Goal: Contribute content

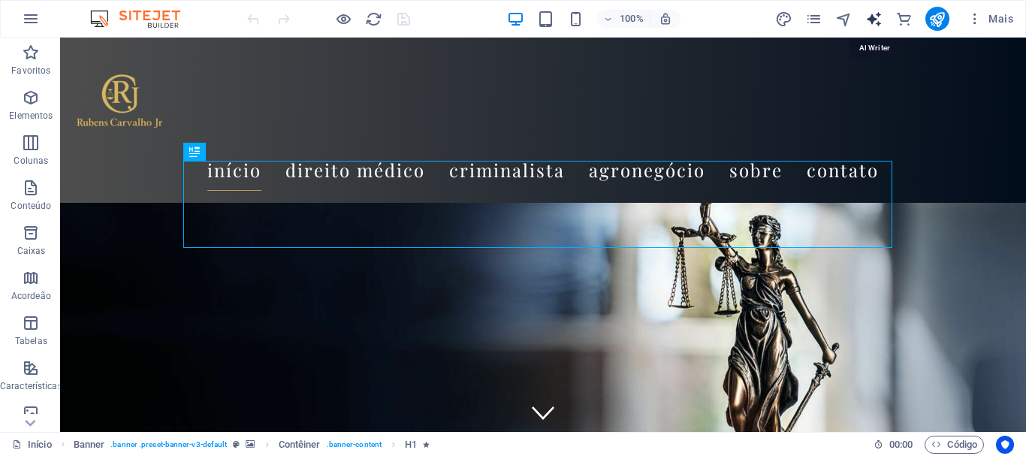
select select "English"
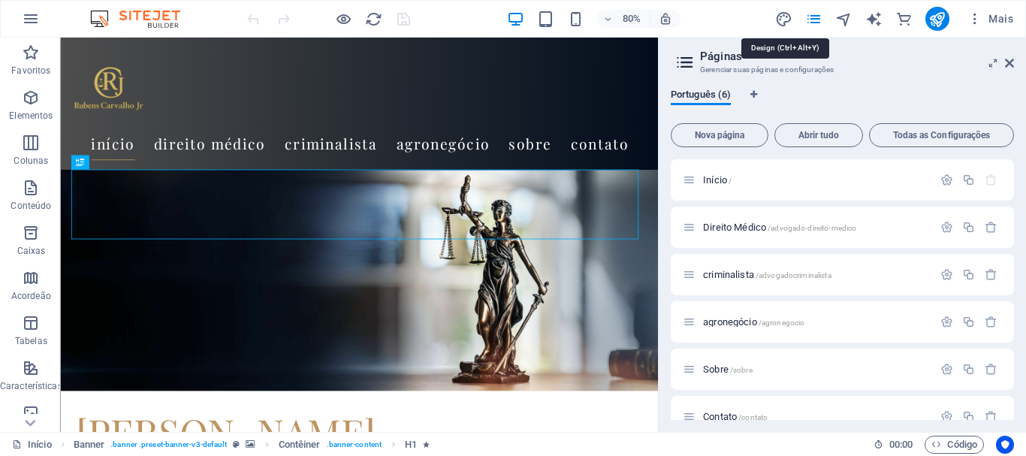
drag, startPoint x: 789, startPoint y: 19, endPoint x: 796, endPoint y: 7, distance: 13.8
select select "px"
select select "400"
select select "px"
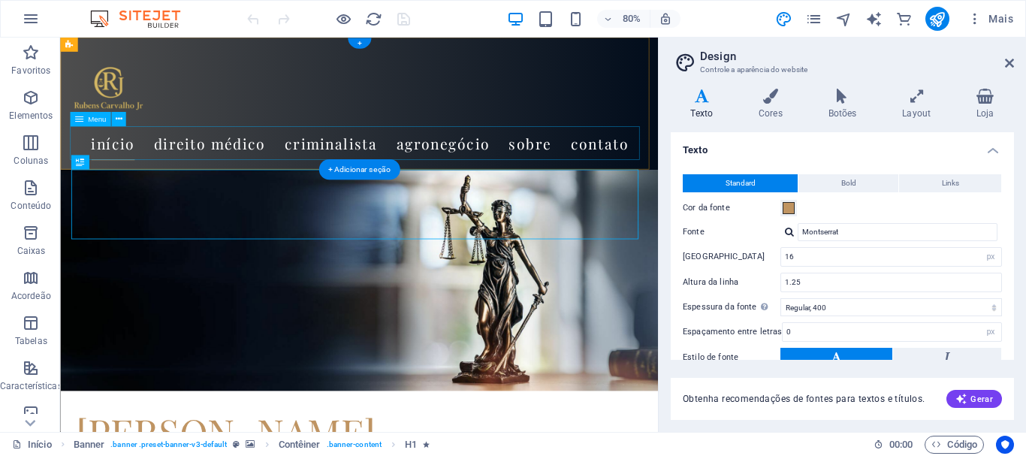
click at [84, 160] on nav "Início Direito Médico criminalista agronegócio Sobre Contato" at bounding box center [434, 170] width 724 height 42
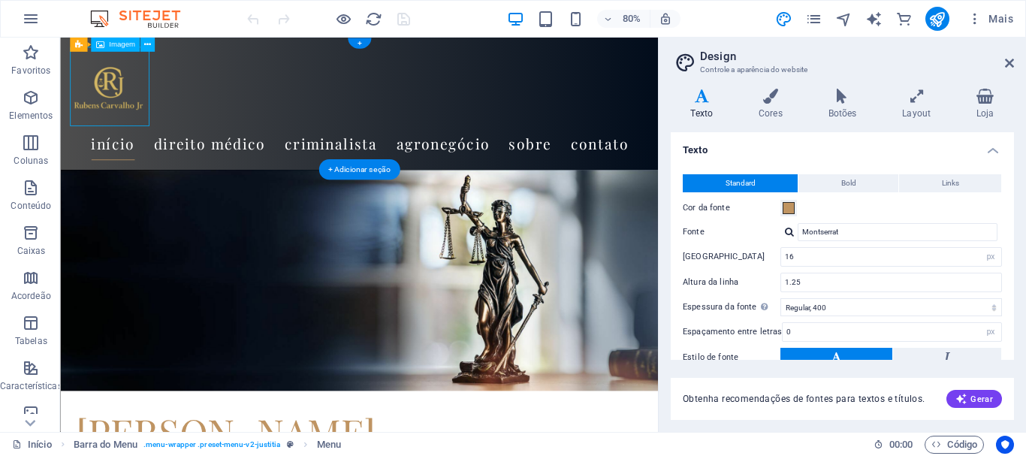
drag, startPoint x: 113, startPoint y: 95, endPoint x: 122, endPoint y: 96, distance: 9.0
click at [122, 96] on figure at bounding box center [434, 99] width 724 height 99
click at [260, 177] on nav "Início Direito Médico criminalista agronegócio Sobre Contato" at bounding box center [434, 170] width 724 height 42
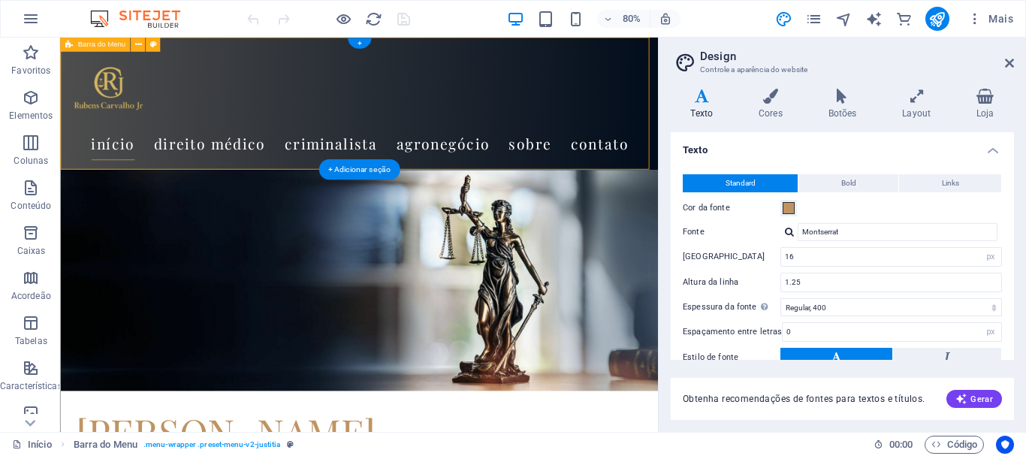
drag, startPoint x: 597, startPoint y: 56, endPoint x: 506, endPoint y: 143, distance: 126.0
click at [506, 145] on div "Início Direito Médico criminalista agronegócio Sobre Contato" at bounding box center [434, 120] width 748 height 165
click at [118, 104] on figure at bounding box center [434, 99] width 724 height 99
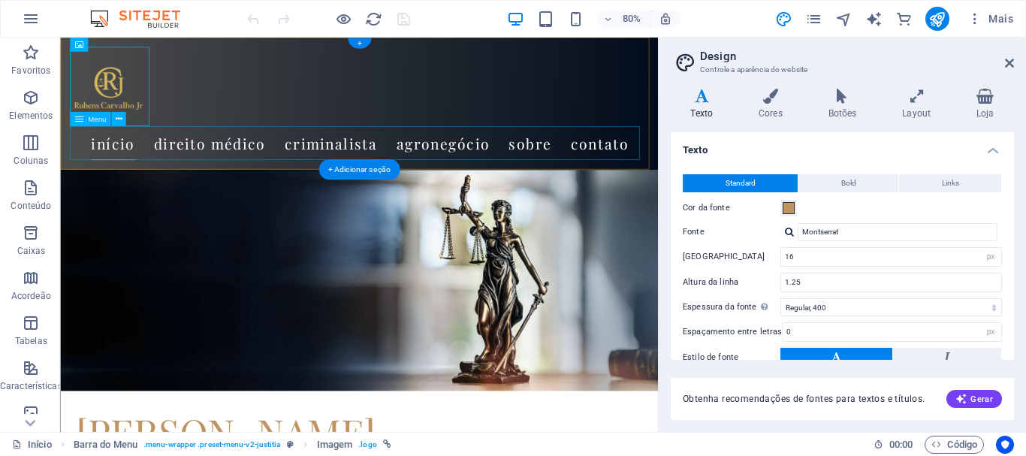
click at [162, 182] on nav "Início Direito Médico criminalista agronegócio Sobre Contato" at bounding box center [434, 170] width 724 height 42
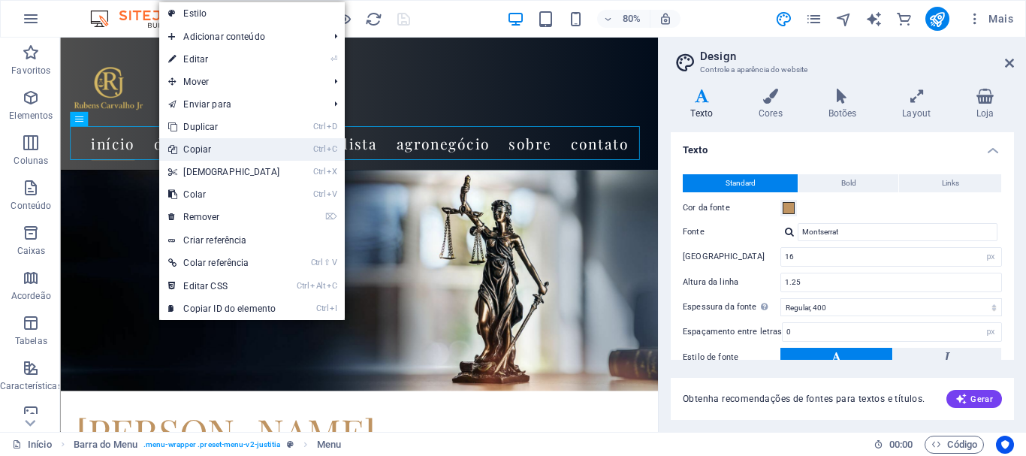
drag, startPoint x: 210, startPoint y: 145, endPoint x: 493, endPoint y: 162, distance: 283.1
click at [210, 145] on link "Ctrl C Copiar" at bounding box center [223, 149] width 129 height 23
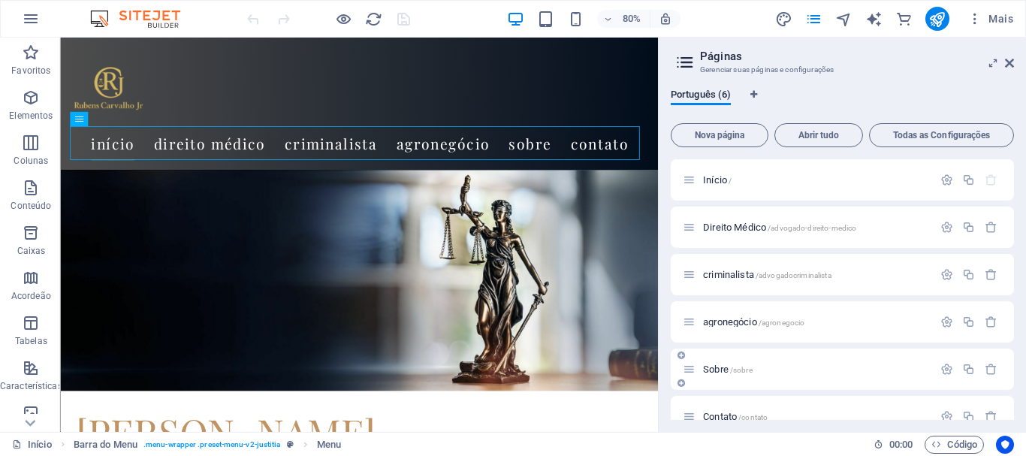
scroll to position [23, 0]
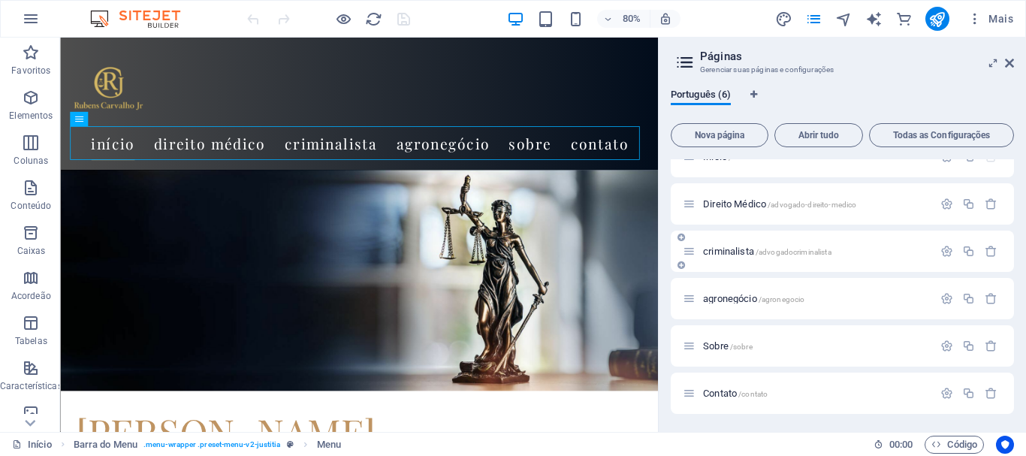
click at [709, 264] on div "criminalista /advogadocriminalista" at bounding box center [842, 251] width 343 height 41
click at [724, 251] on span "criminalista /advogadocriminalista" at bounding box center [767, 251] width 128 height 11
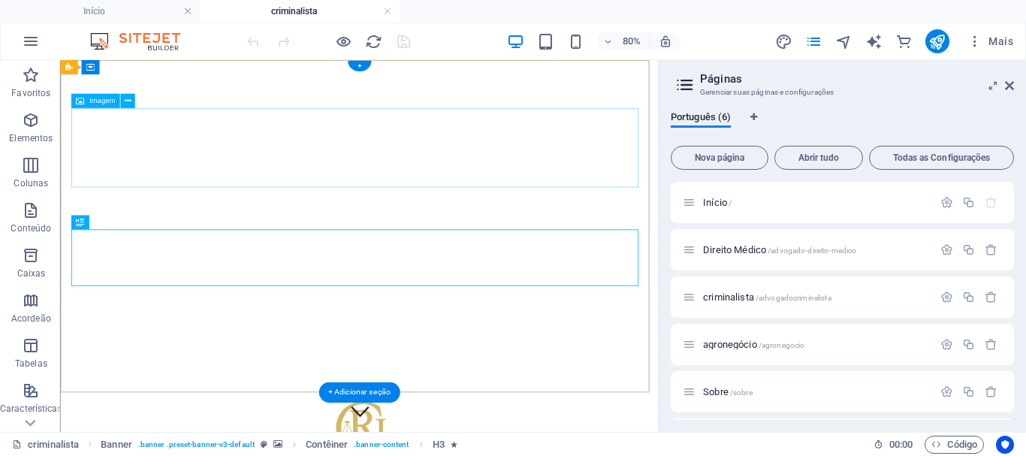
scroll to position [0, 0]
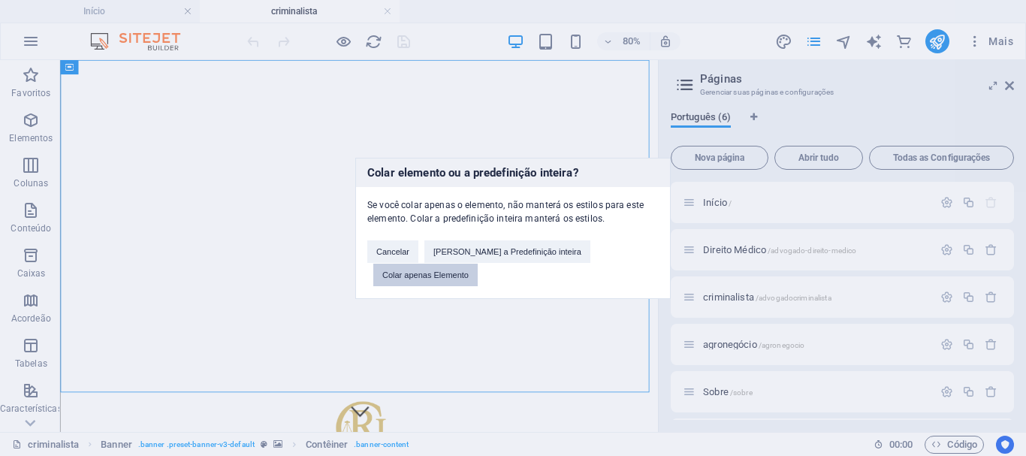
click at [478, 264] on button "Colar apenas Elemento" at bounding box center [425, 275] width 104 height 23
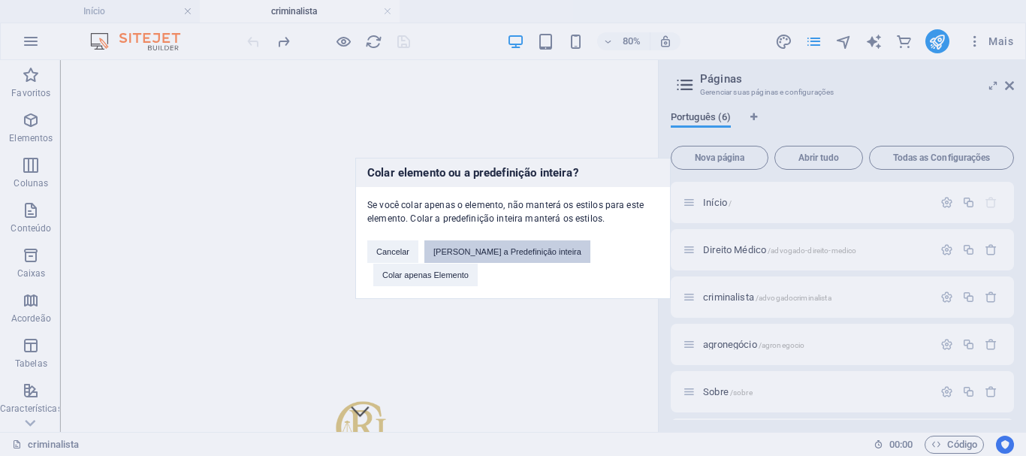
click at [472, 258] on button "[PERSON_NAME] a Predefinição inteira" at bounding box center [508, 251] width 166 height 23
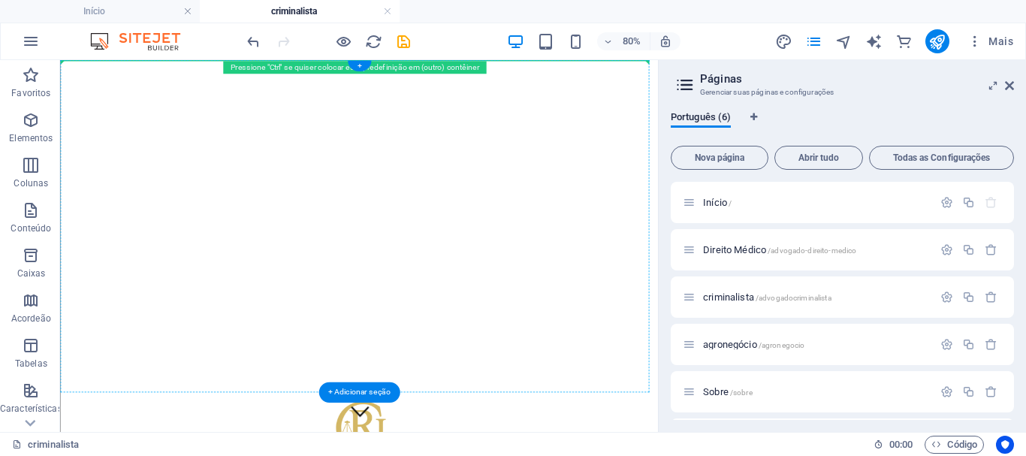
drag, startPoint x: 75, startPoint y: 376, endPoint x: 103, endPoint y: 83, distance: 294.4
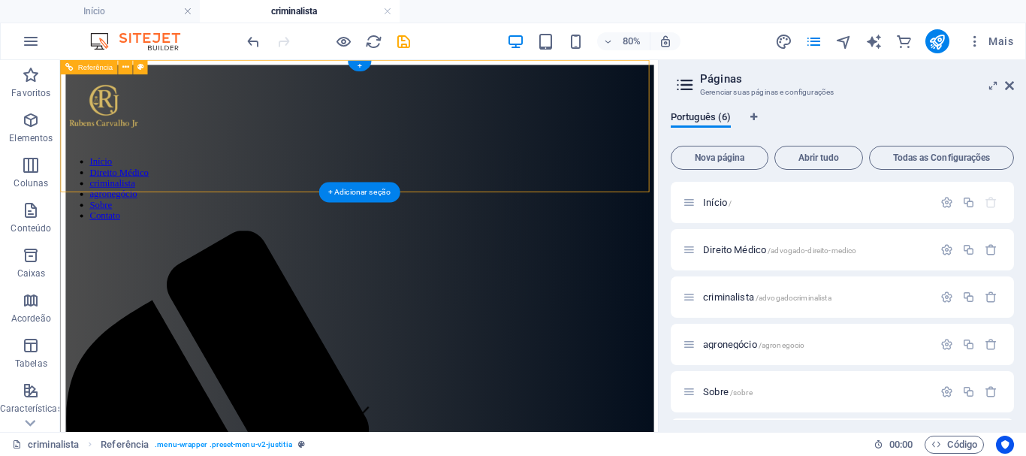
click at [107, 120] on figure at bounding box center [434, 117] width 736 height 102
click at [139, 125] on figure at bounding box center [434, 117] width 736 height 102
click at [1010, 88] on icon at bounding box center [1009, 86] width 9 height 12
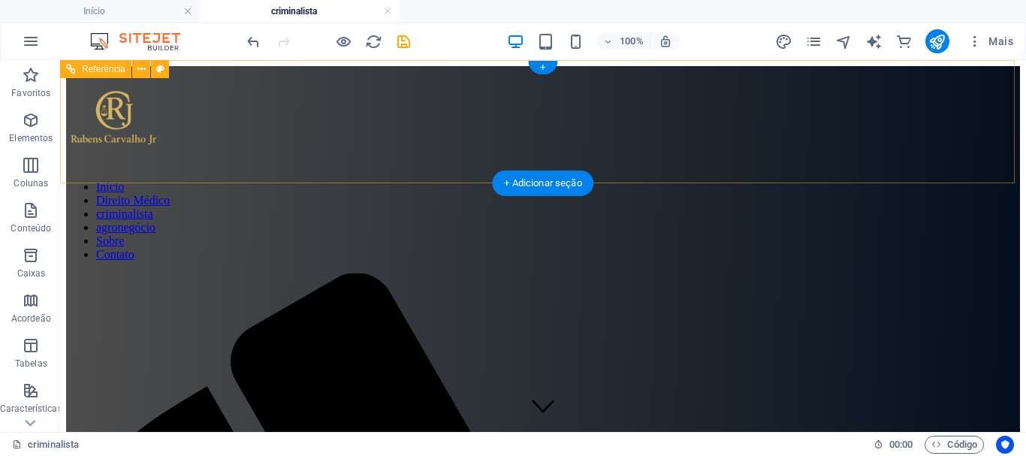
click at [118, 117] on figure at bounding box center [543, 117] width 954 height 102
click at [120, 116] on figure at bounding box center [543, 117] width 954 height 102
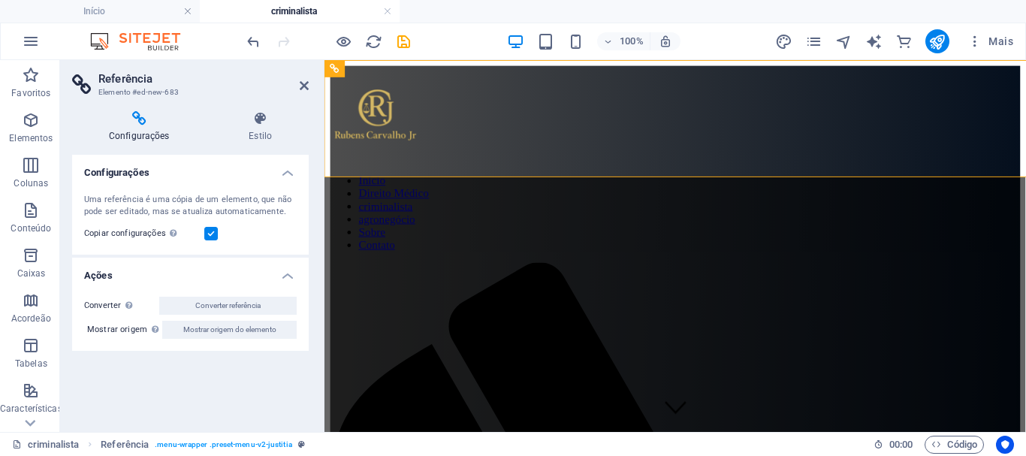
click at [377, 116] on figure at bounding box center [694, 117] width 727 height 102
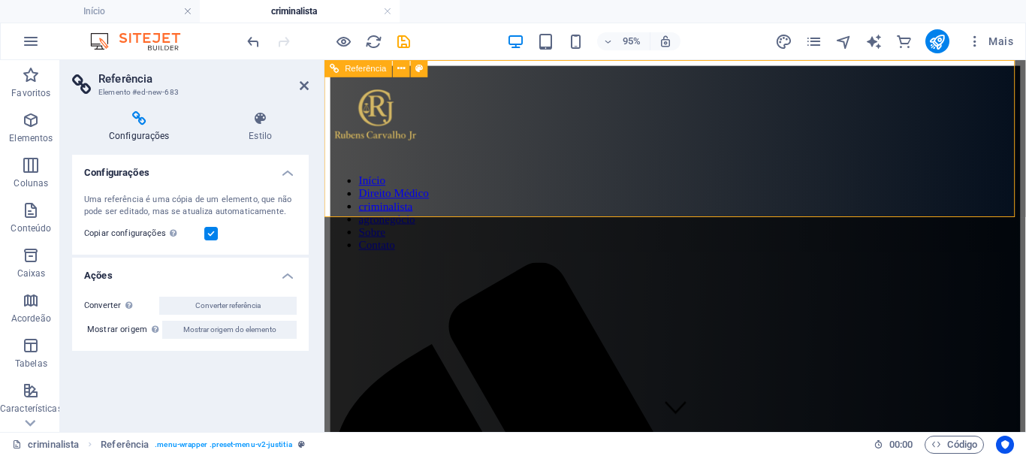
click at [393, 91] on figure at bounding box center [694, 117] width 727 height 102
click at [389, 99] on figure at bounding box center [694, 117] width 727 height 102
click at [389, 100] on figure at bounding box center [694, 117] width 727 height 102
drag, startPoint x: 499, startPoint y: 252, endPoint x: 391, endPoint y: 237, distance: 108.5
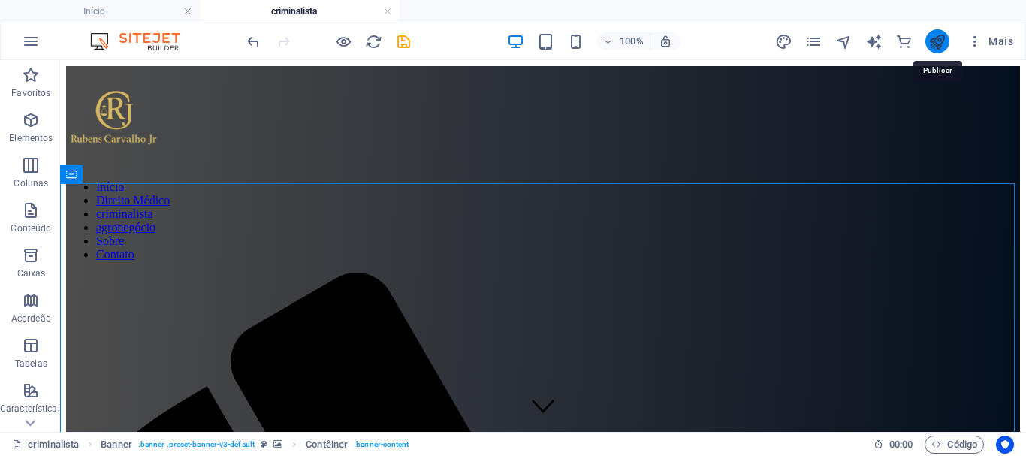
click at [945, 44] on icon "publish" at bounding box center [937, 41] width 17 height 17
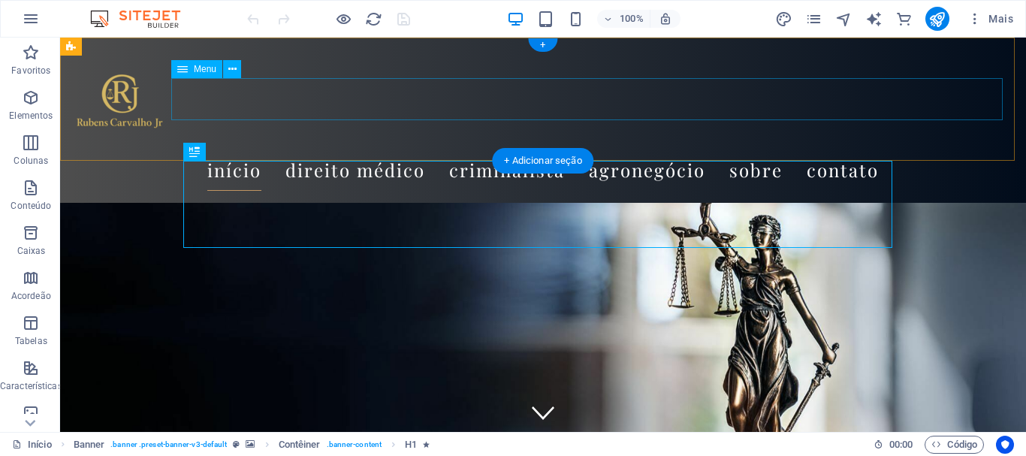
click at [691, 149] on nav "Início Direito Médico criminalista agronegócio Sobre Contato" at bounding box center [543, 170] width 942 height 42
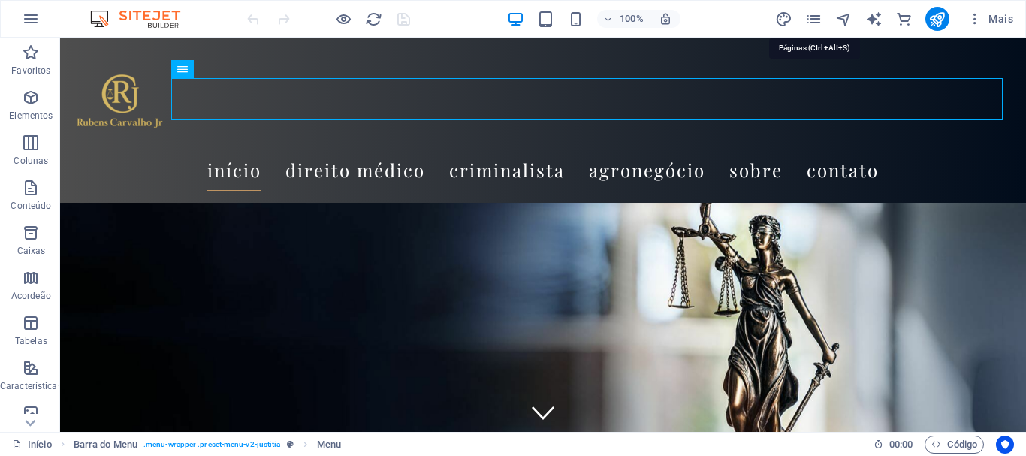
drag, startPoint x: 811, startPoint y: 11, endPoint x: 825, endPoint y: 26, distance: 21.3
click at [810, 11] on icon "pages" at bounding box center [814, 19] width 17 height 17
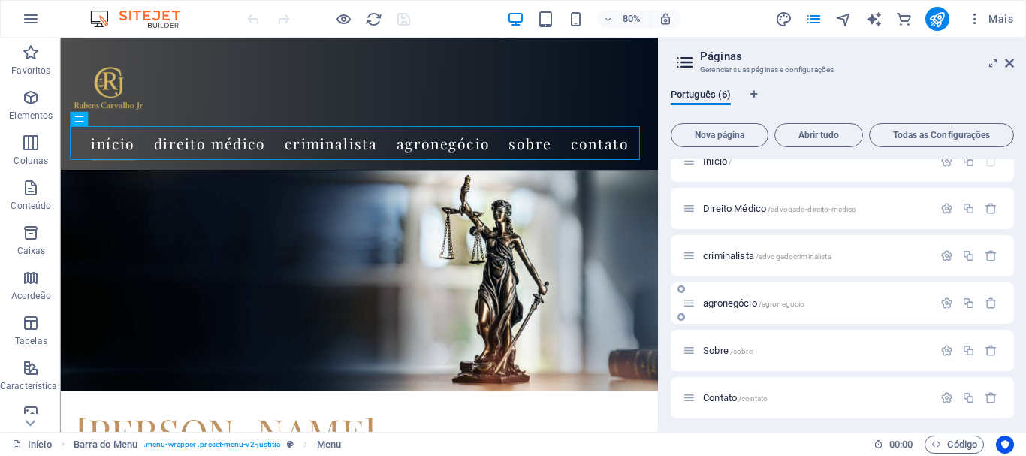
scroll to position [23, 0]
click at [745, 295] on span "agronegócio /agronegocio" at bounding box center [753, 298] width 101 height 11
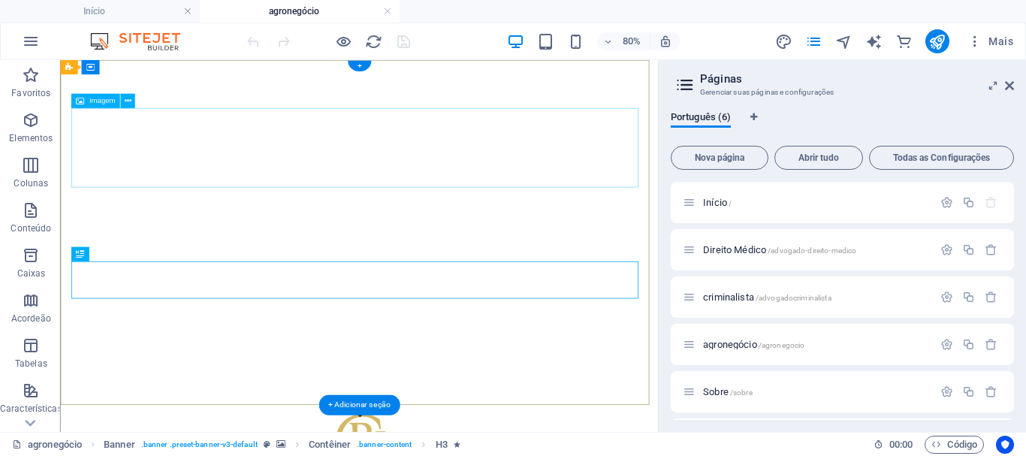
scroll to position [0, 0]
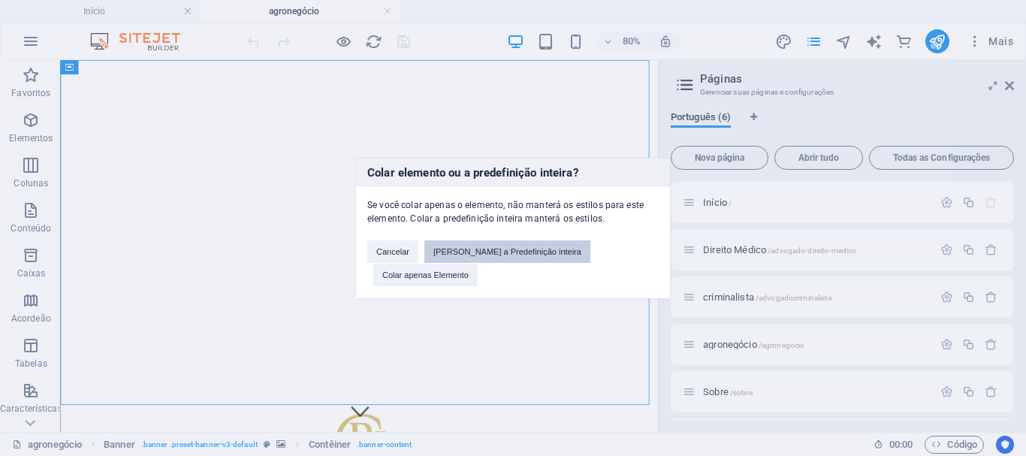
click at [482, 255] on button "[PERSON_NAME] a Predefinição inteira" at bounding box center [508, 251] width 166 height 23
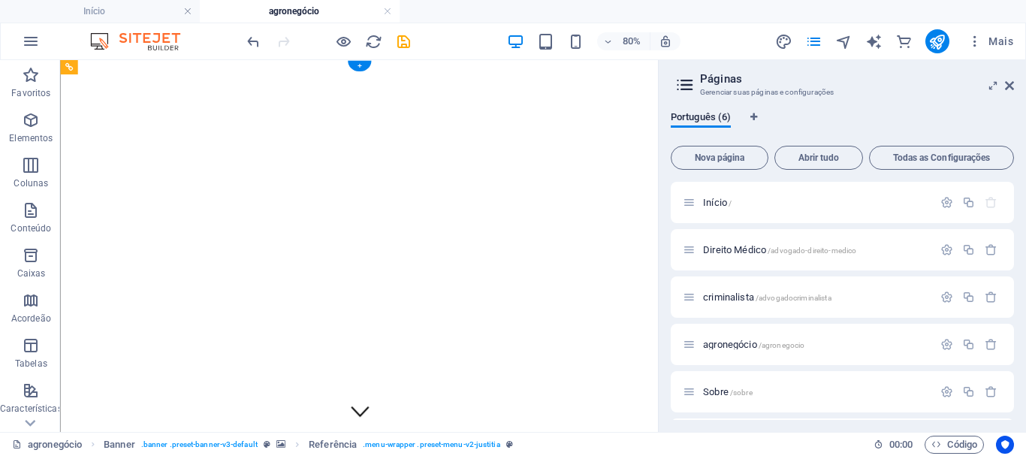
drag, startPoint x: 155, startPoint y: 280, endPoint x: 150, endPoint y: 60, distance: 220.2
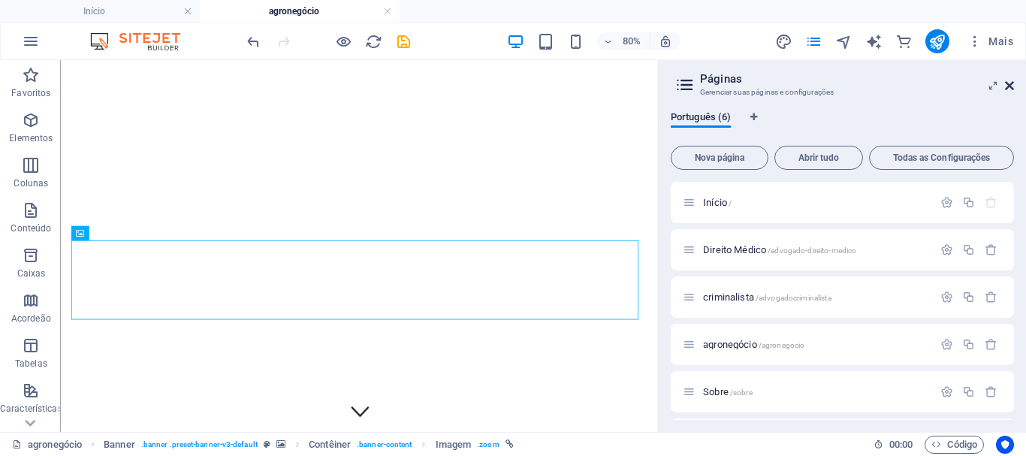
drag, startPoint x: 1012, startPoint y: 88, endPoint x: 731, endPoint y: 69, distance: 281.7
click at [1012, 88] on icon at bounding box center [1009, 86] width 9 height 12
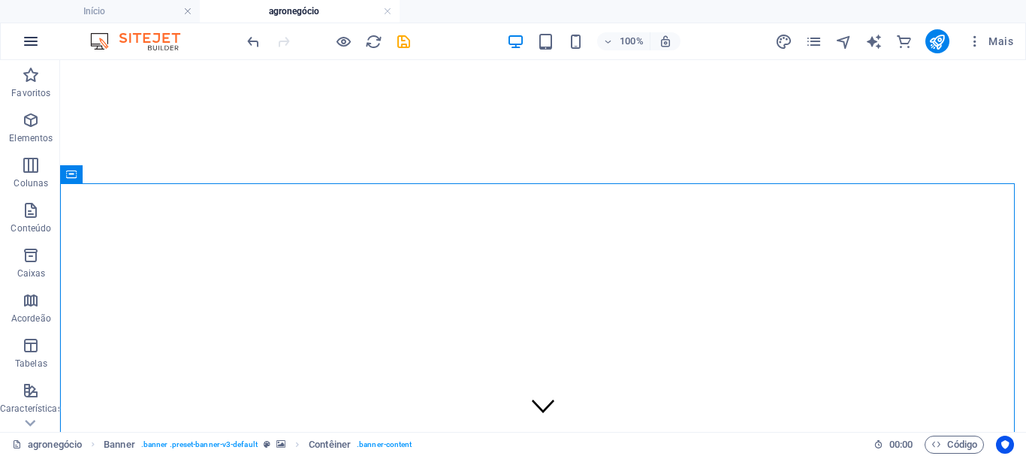
click at [29, 42] on icon "button" at bounding box center [31, 41] width 18 height 18
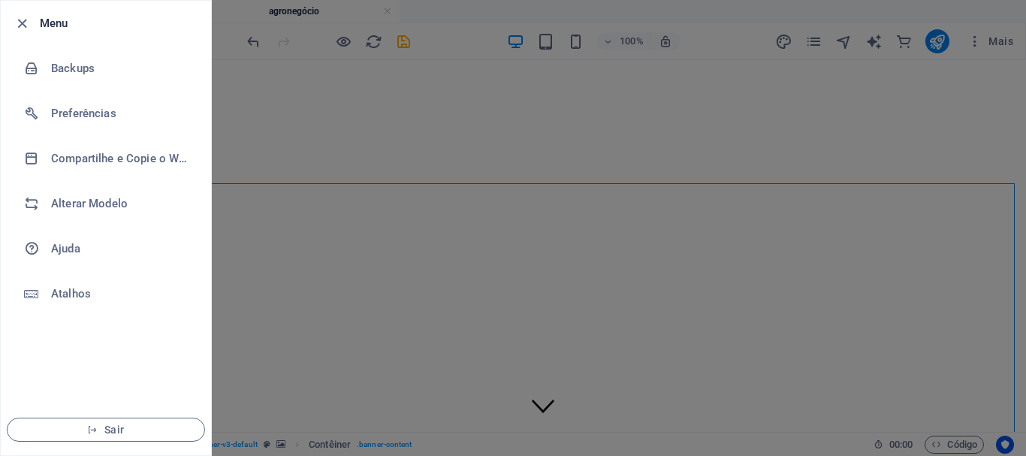
click at [936, 63] on div at bounding box center [513, 228] width 1026 height 456
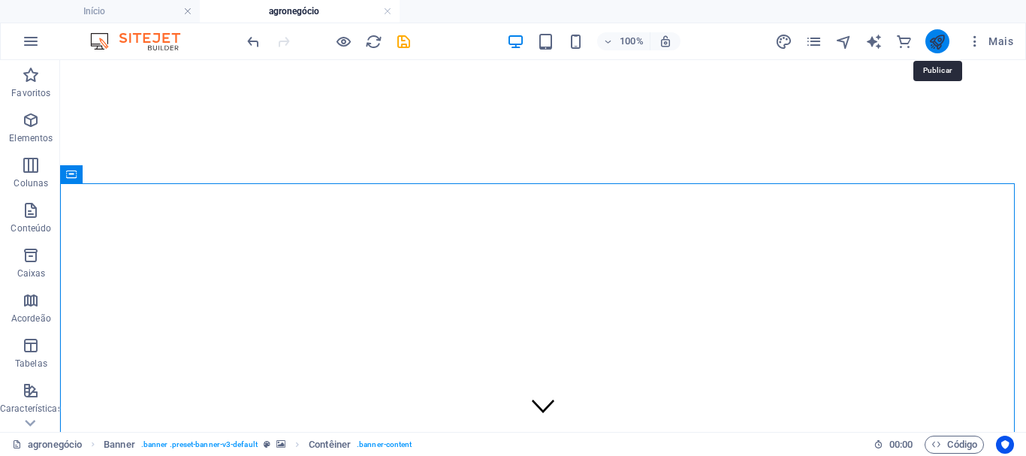
click at [939, 49] on icon "publish" at bounding box center [937, 41] width 17 height 17
